Goal: Task Accomplishment & Management: Use online tool/utility

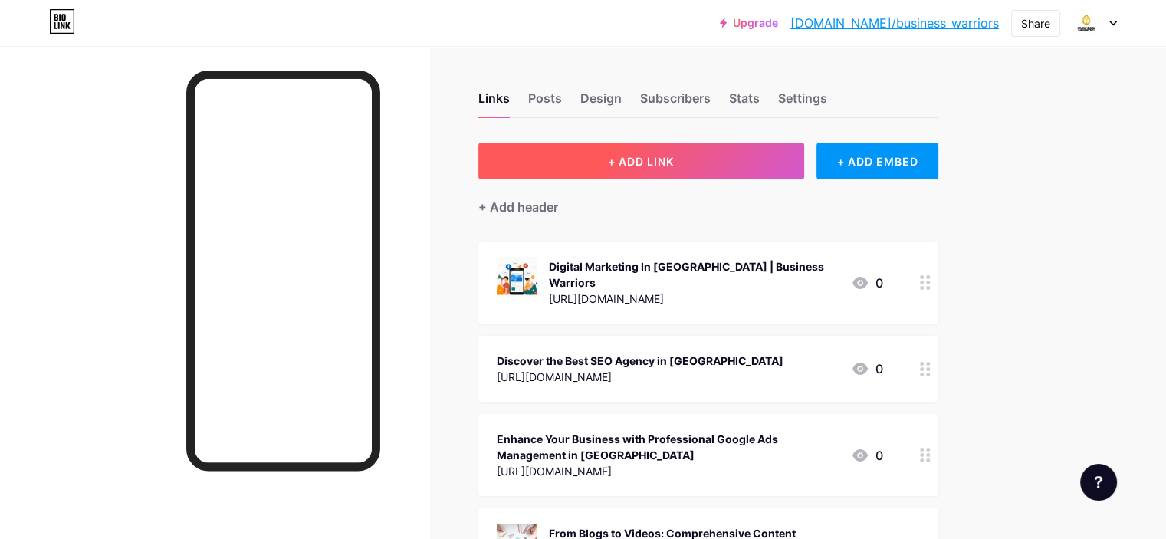
click at [674, 155] on span "+ ADD LINK" at bounding box center [641, 161] width 66 height 13
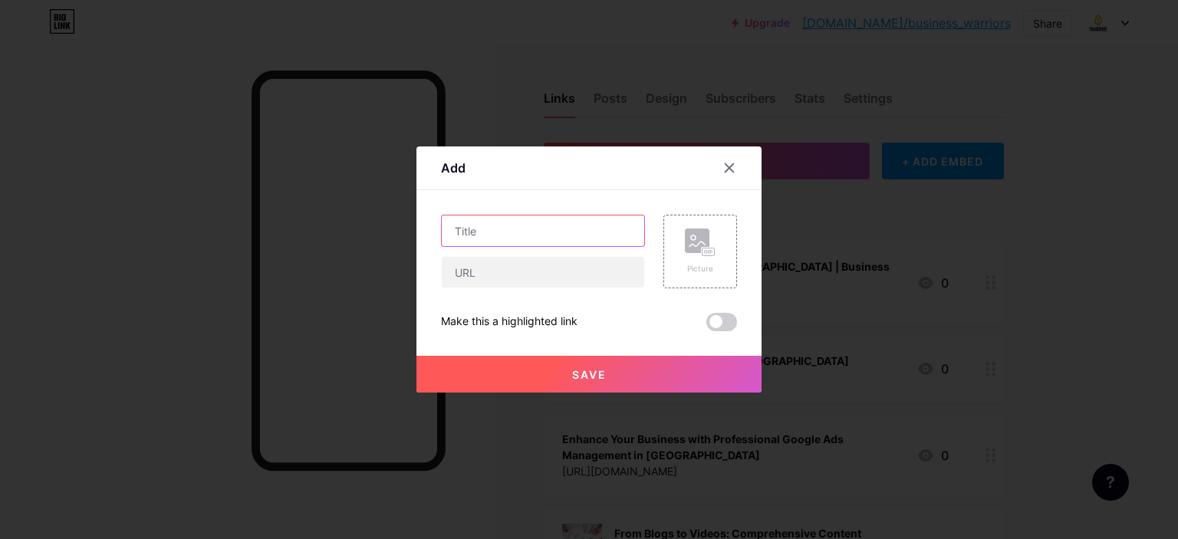
click at [485, 228] on input "text" at bounding box center [543, 231] width 202 height 31
paste input "Marketing Agency for Healthcare: Complete Guide to Choosing the Right Partner i…"
type input "Marketing Agency for Healthcare: Complete Guide to Choosing the Right Partner i…"
click at [478, 263] on input "text" at bounding box center [543, 272] width 202 height 31
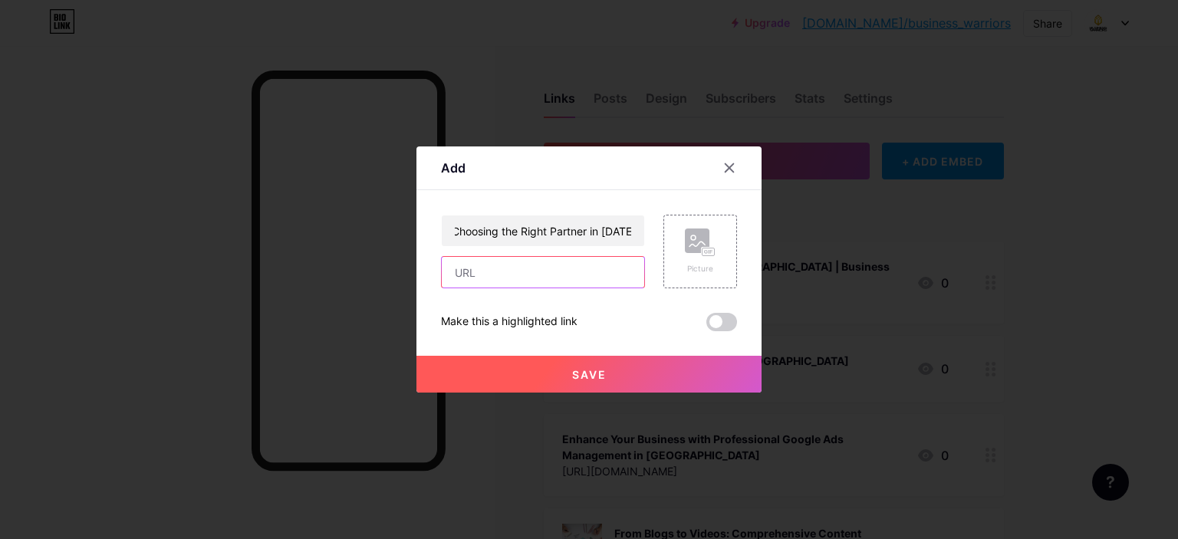
scroll to position [0, 0]
paste input "[URL][DOMAIN_NAME]"
type input "[URL][DOMAIN_NAME]"
click at [596, 360] on button "Save" at bounding box center [588, 374] width 345 height 37
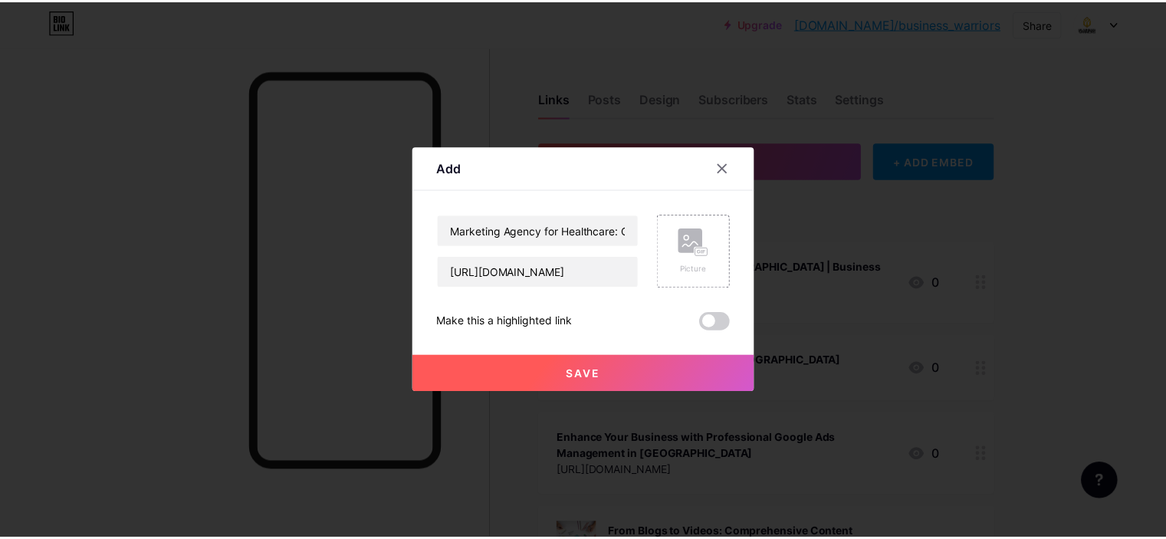
scroll to position [0, 0]
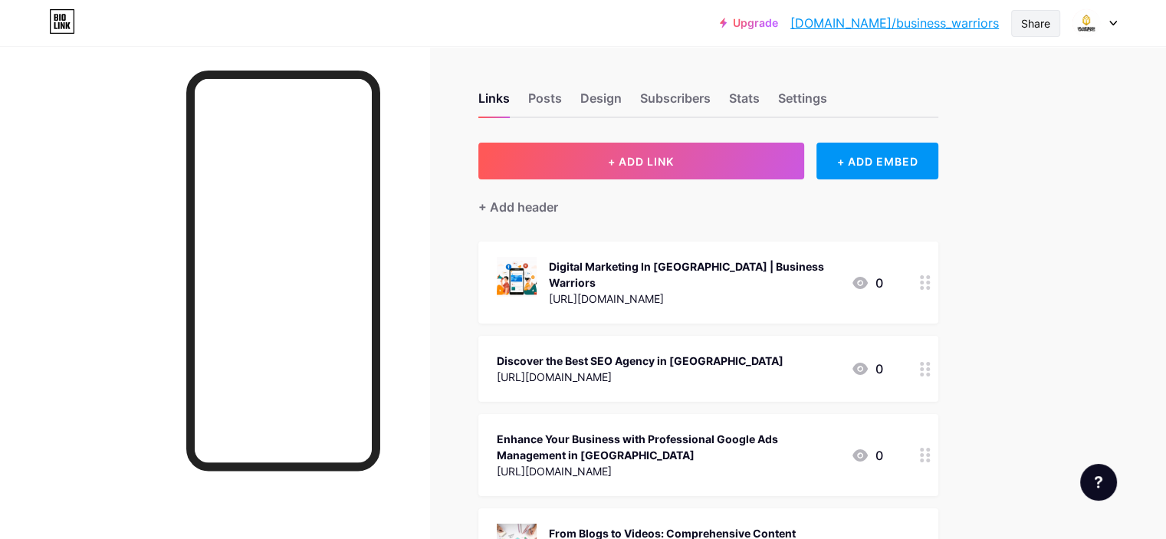
click at [1038, 18] on div "Share" at bounding box center [1036, 23] width 29 height 16
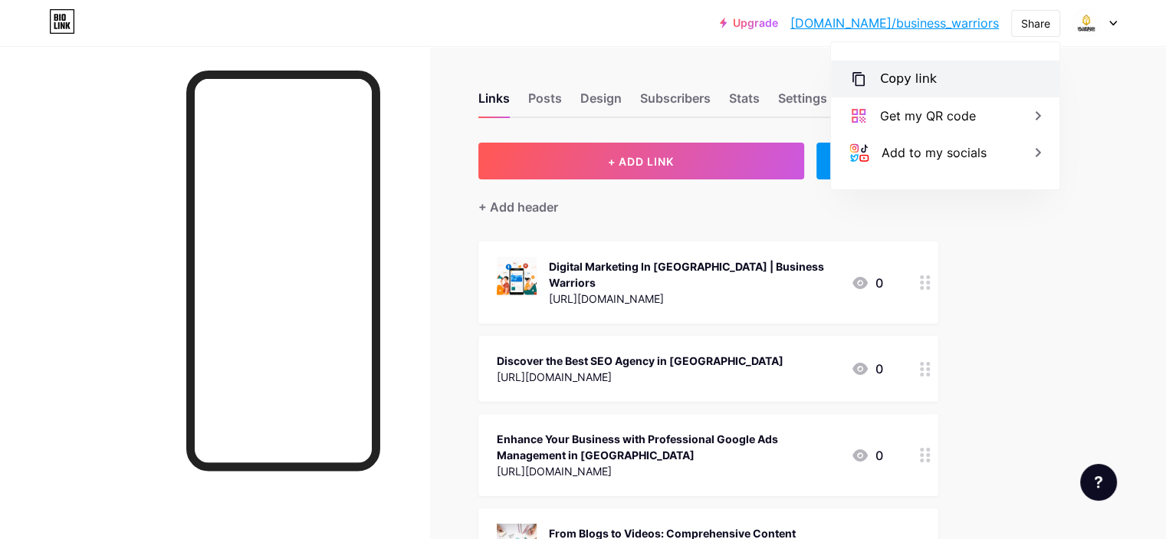
click at [907, 76] on div "Copy link" at bounding box center [908, 79] width 57 height 18
drag, startPoint x: 144, startPoint y: 51, endPoint x: 162, endPoint y: 272, distance: 221.6
click at [162, 272] on div at bounding box center [214, 315] width 429 height 539
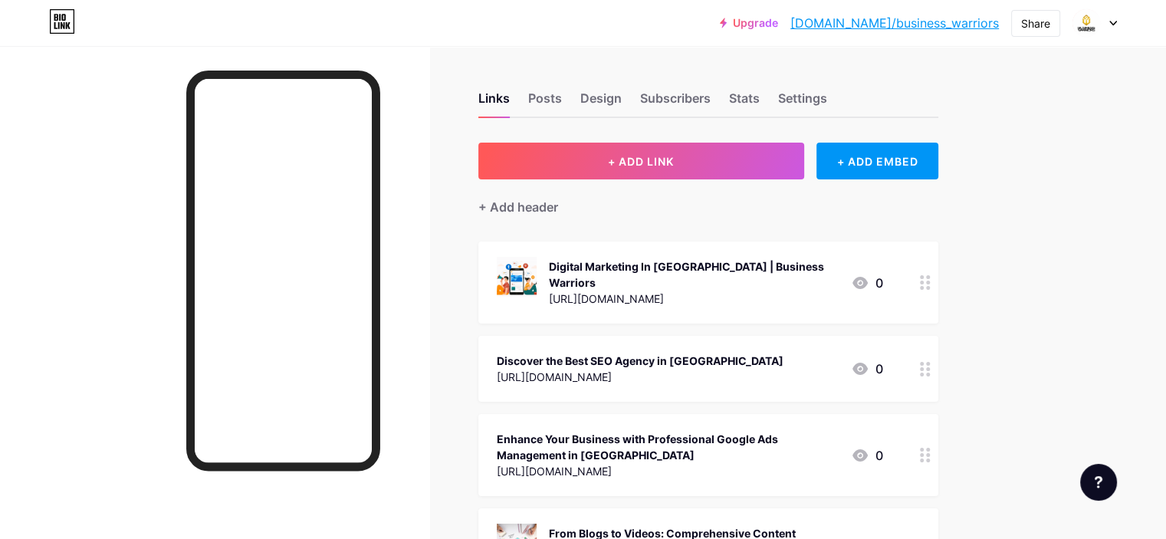
click at [162, 272] on div at bounding box center [214, 315] width 429 height 539
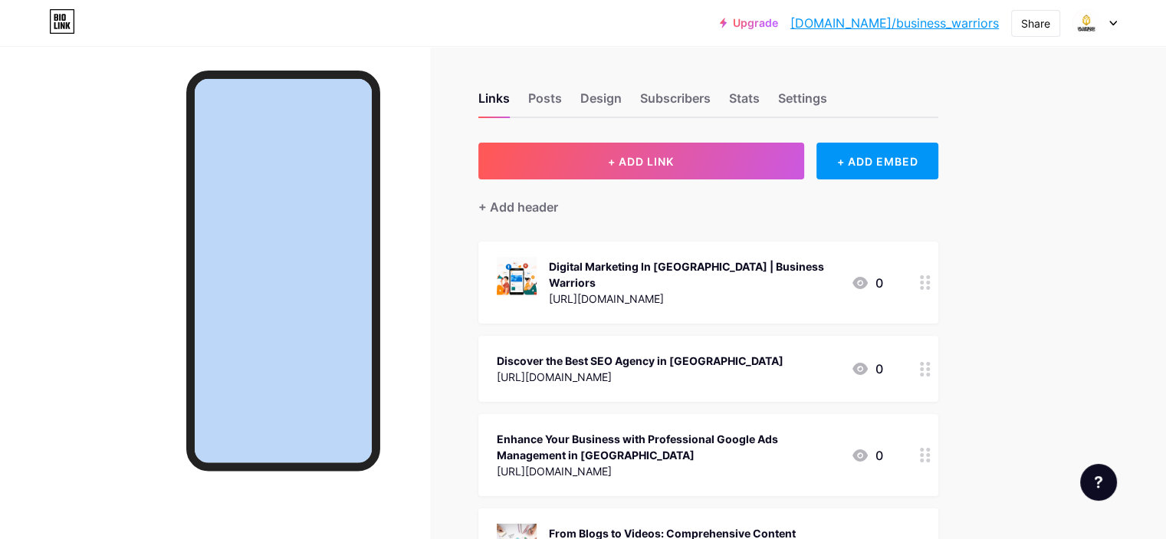
click at [162, 272] on div at bounding box center [214, 315] width 429 height 539
drag, startPoint x: 162, startPoint y: 272, endPoint x: 426, endPoint y: 484, distance: 338.8
click at [426, 484] on div at bounding box center [214, 315] width 429 height 539
click at [153, 188] on div at bounding box center [214, 315] width 429 height 539
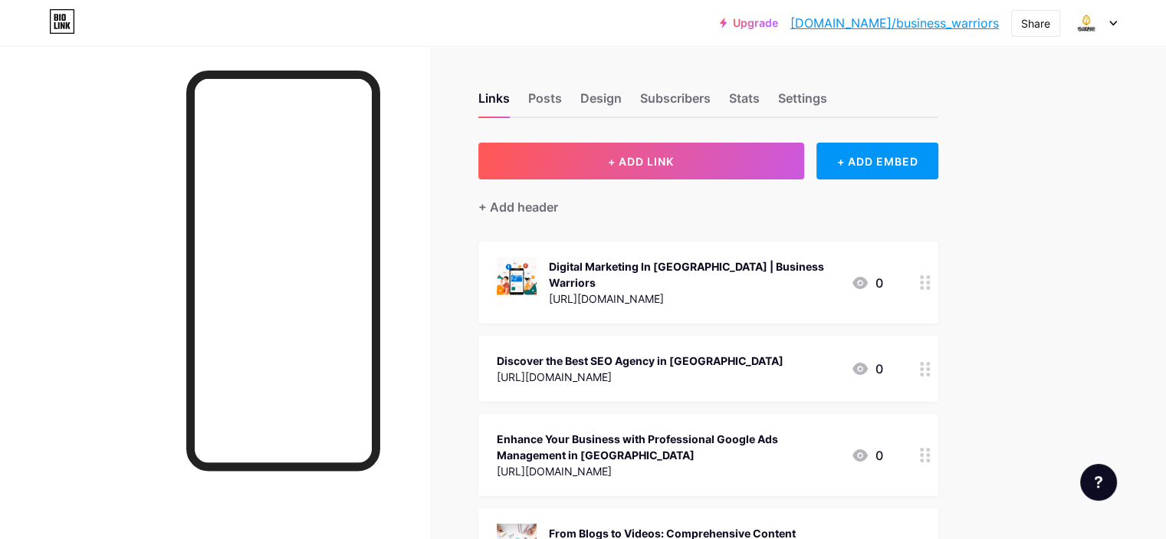
drag, startPoint x: 153, startPoint y: 188, endPoint x: 150, endPoint y: 199, distance: 11.2
click at [150, 199] on div at bounding box center [214, 315] width 429 height 539
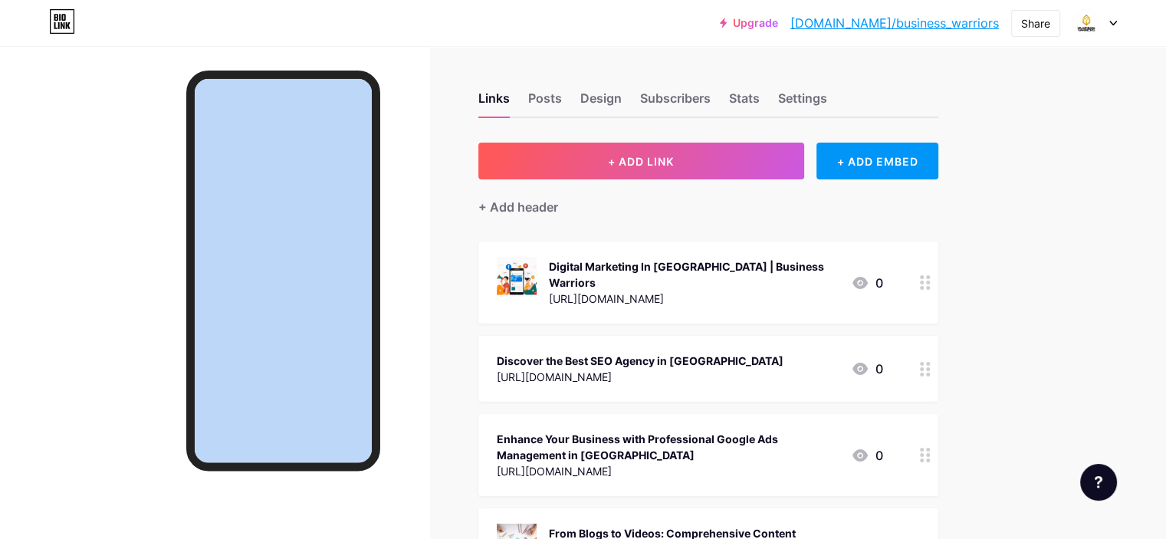
click at [150, 199] on div at bounding box center [214, 315] width 429 height 539
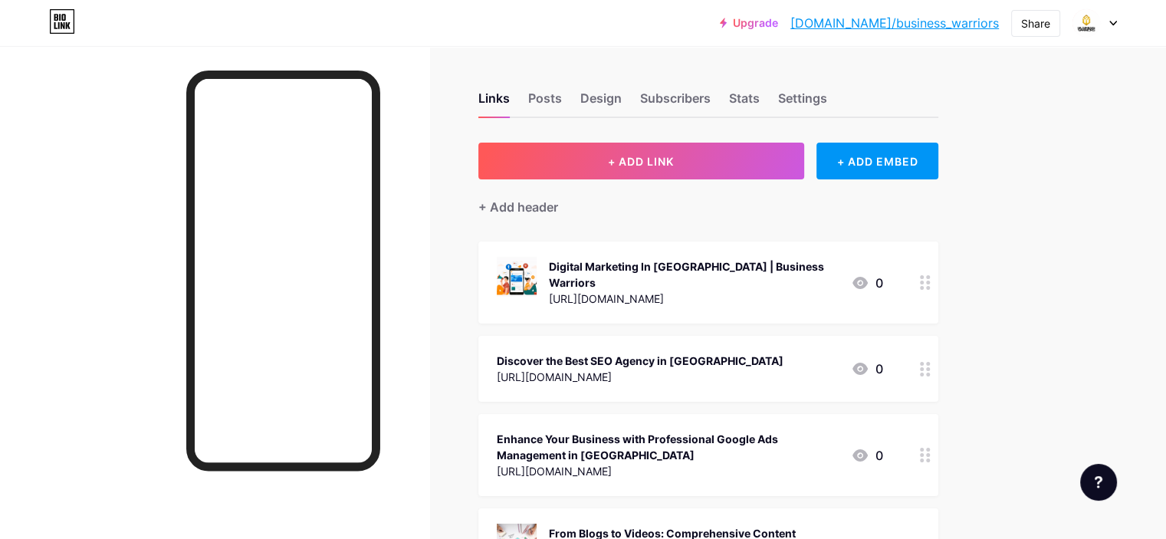
click at [150, 199] on div at bounding box center [214, 315] width 429 height 539
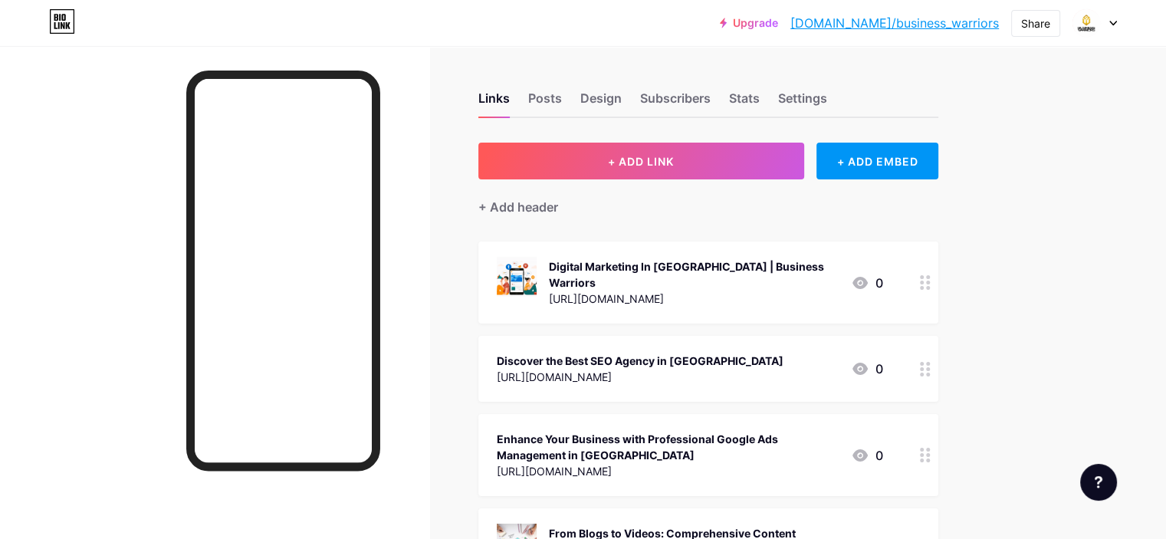
click at [150, 421] on div at bounding box center [214, 315] width 429 height 539
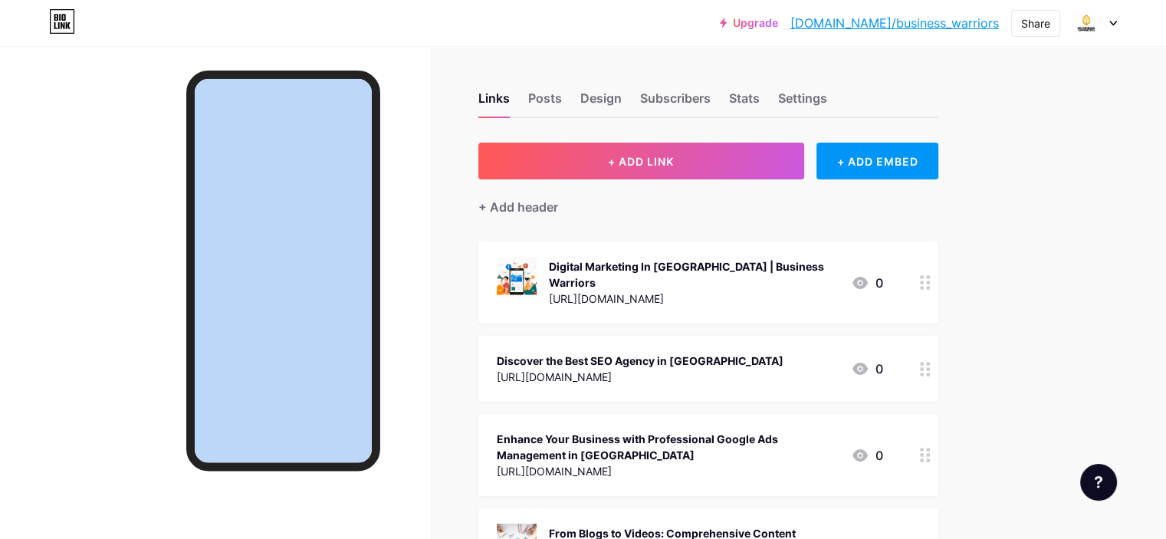
click at [150, 421] on div at bounding box center [214, 315] width 429 height 539
click at [37, 113] on div at bounding box center [214, 315] width 429 height 539
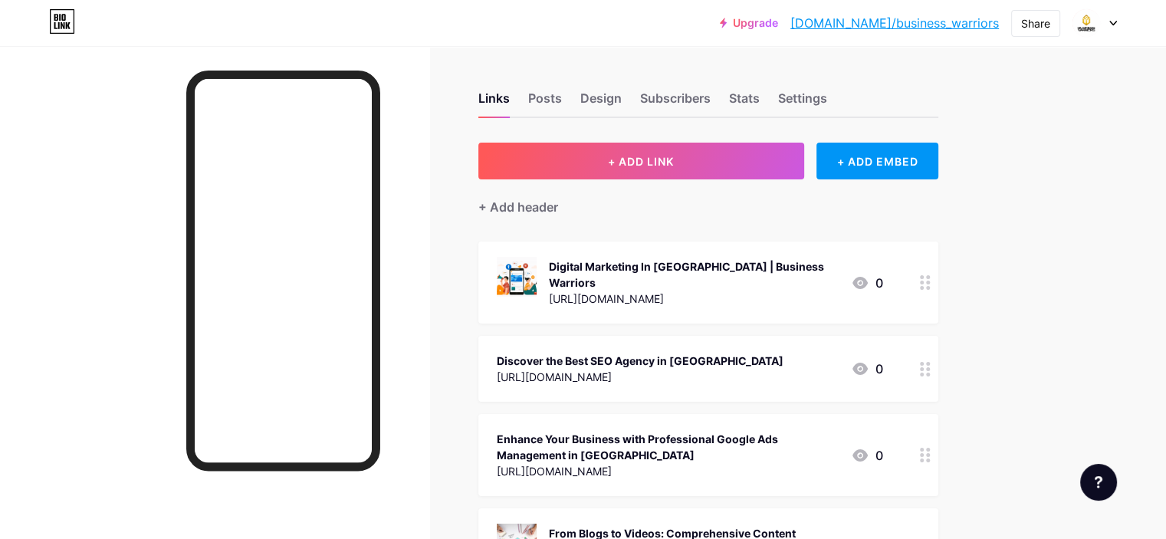
click at [37, 113] on div at bounding box center [214, 315] width 429 height 539
drag, startPoint x: 181, startPoint y: 54, endPoint x: 184, endPoint y: 212, distance: 158.8
click at [184, 212] on div at bounding box center [214, 315] width 429 height 539
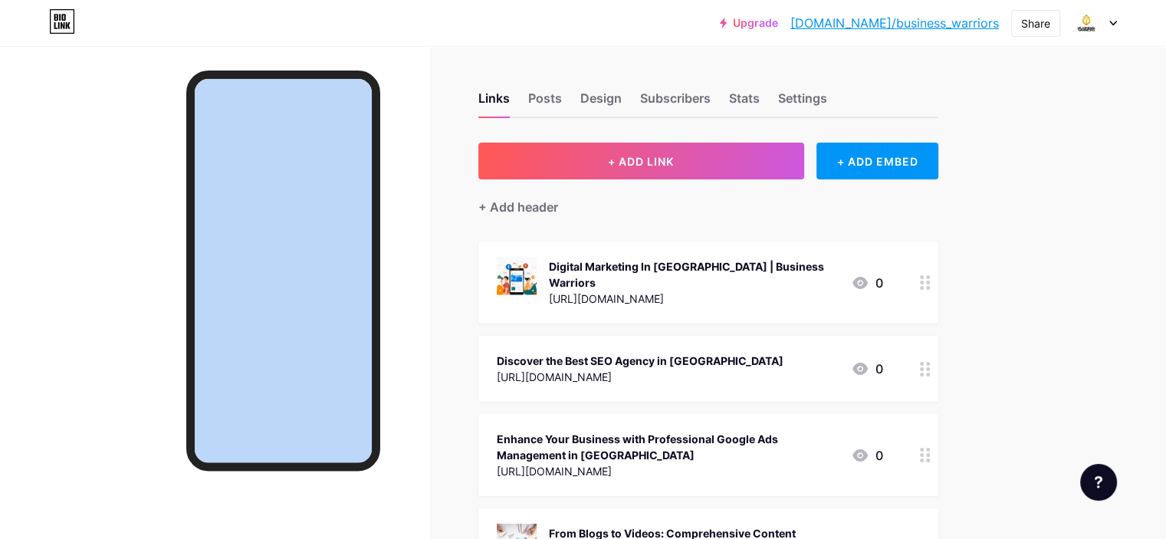
click at [184, 212] on div at bounding box center [214, 315] width 429 height 539
click at [153, 222] on div at bounding box center [214, 315] width 429 height 539
click at [112, 194] on div at bounding box center [214, 315] width 429 height 539
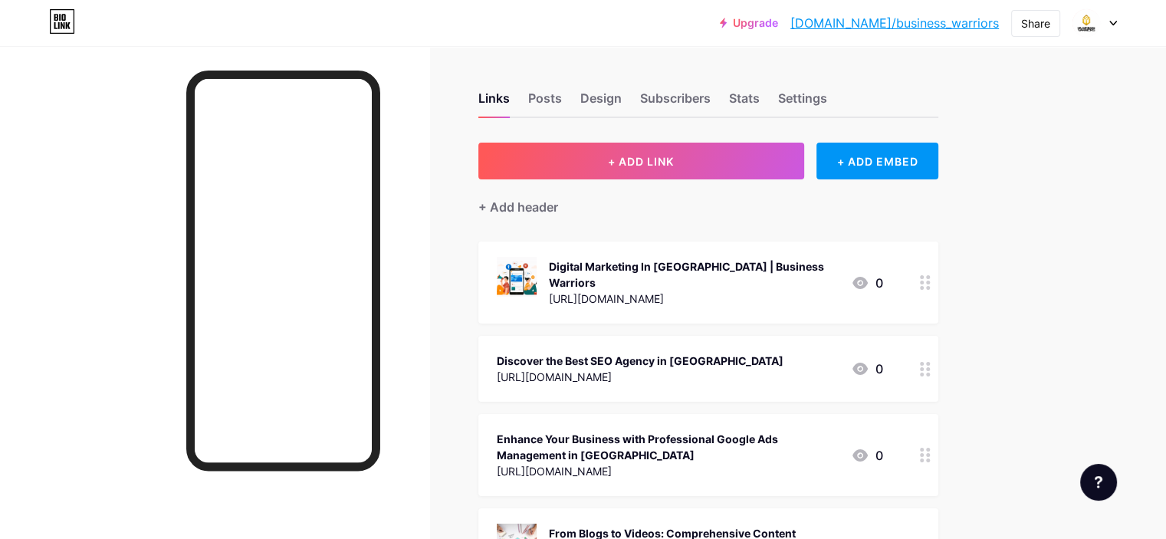
click at [112, 194] on div at bounding box center [214, 315] width 429 height 539
drag, startPoint x: 1078, startPoint y: 128, endPoint x: 1089, endPoint y: 217, distance: 89.6
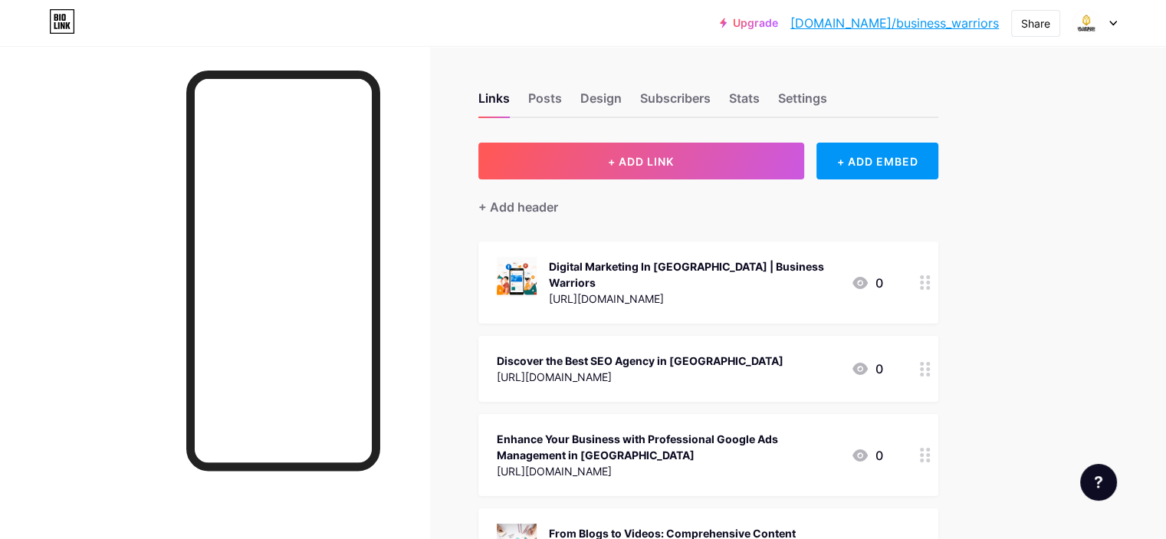
drag, startPoint x: 1068, startPoint y: 114, endPoint x: 1127, endPoint y: 251, distance: 149.4
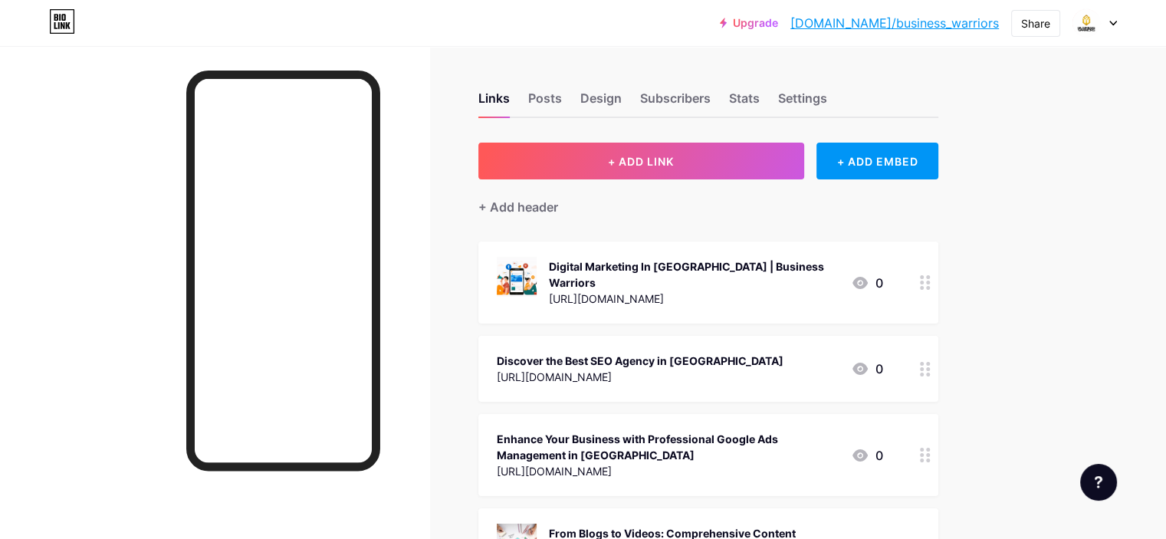
drag, startPoint x: 1101, startPoint y: 107, endPoint x: 1119, endPoint y: 185, distance: 80.2
drag, startPoint x: 1072, startPoint y: 14, endPoint x: 1085, endPoint y: 90, distance: 77.8
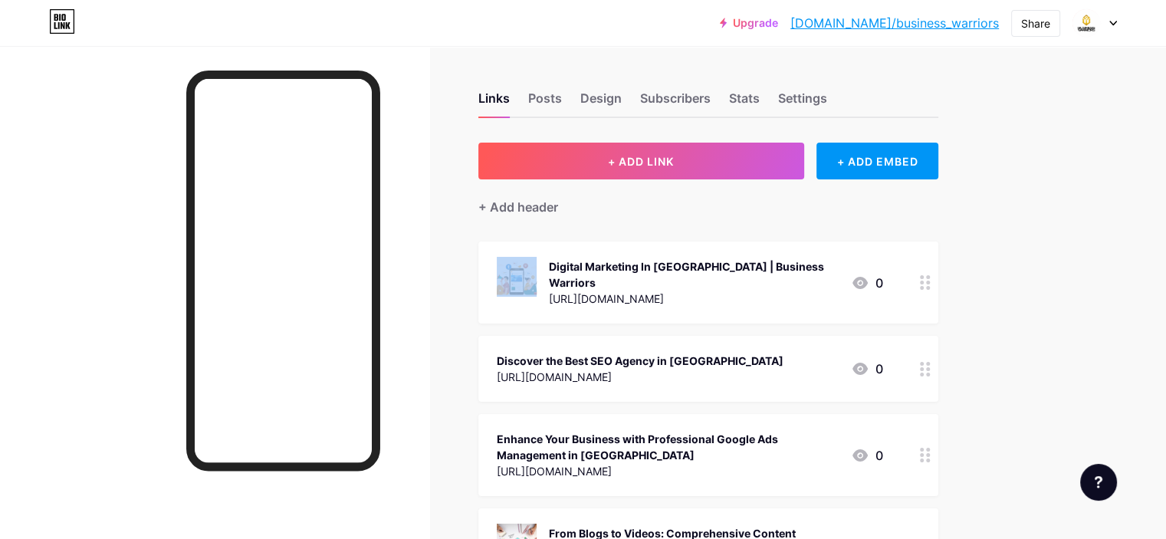
drag, startPoint x: 1039, startPoint y: 88, endPoint x: 1089, endPoint y: 266, distance: 184.8
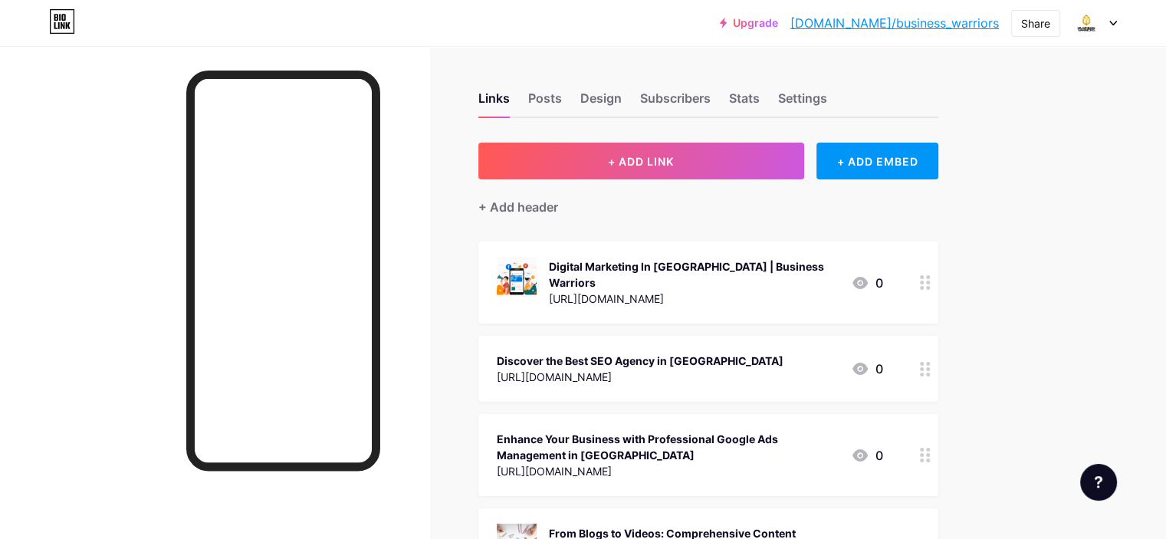
drag, startPoint x: 1061, startPoint y: 137, endPoint x: 1088, endPoint y: 239, distance: 106.4
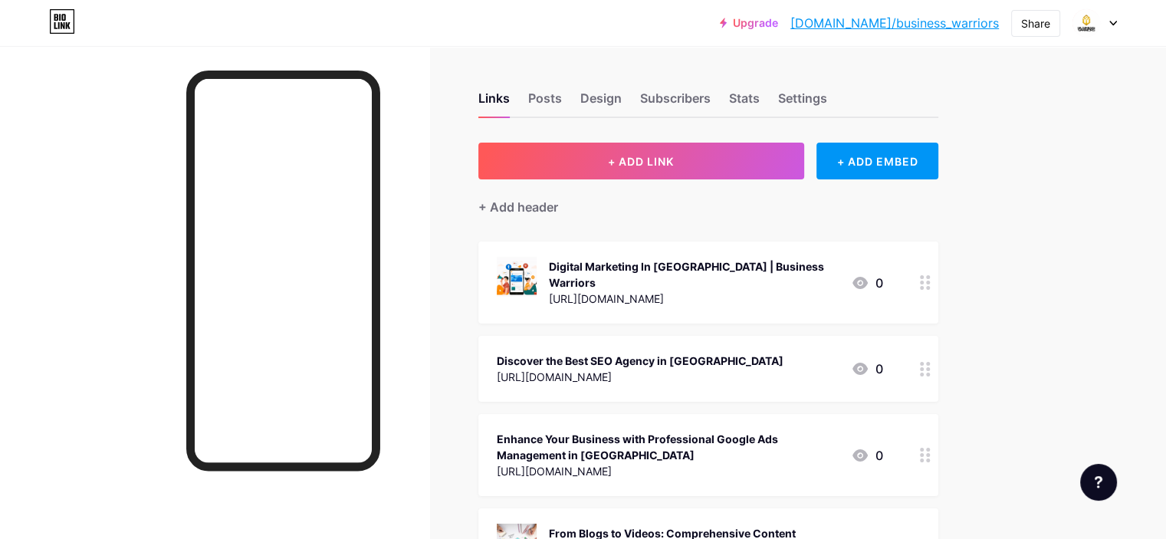
drag, startPoint x: 1078, startPoint y: 174, endPoint x: 1087, endPoint y: 222, distance: 48.4
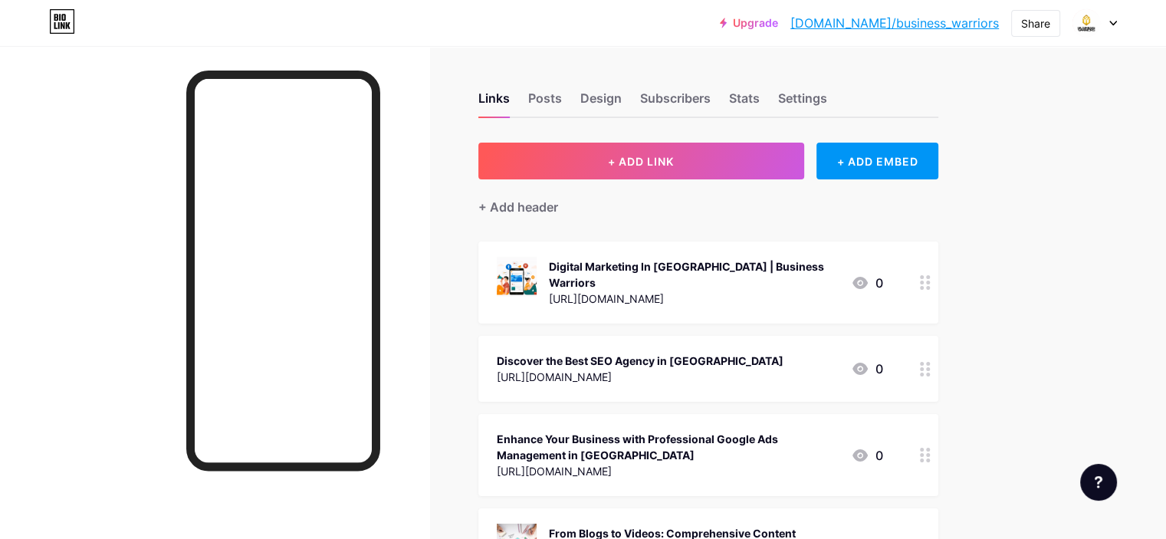
drag, startPoint x: 1070, startPoint y: 147, endPoint x: 1077, endPoint y: 202, distance: 54.9
